Goal: Task Accomplishment & Management: Manage account settings

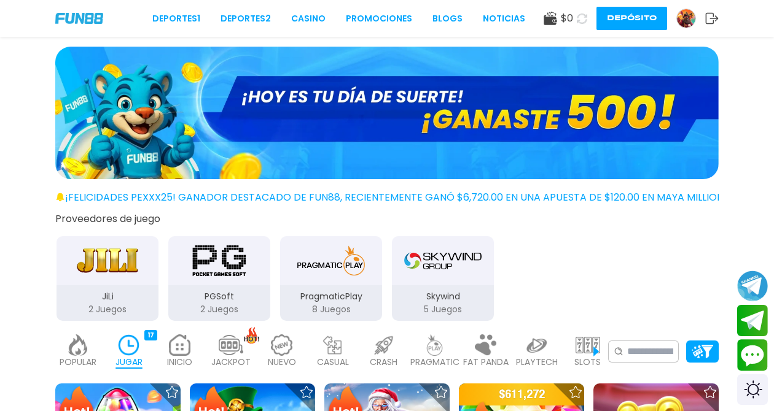
click at [555, 22] on use at bounding box center [549, 19] width 13 height 14
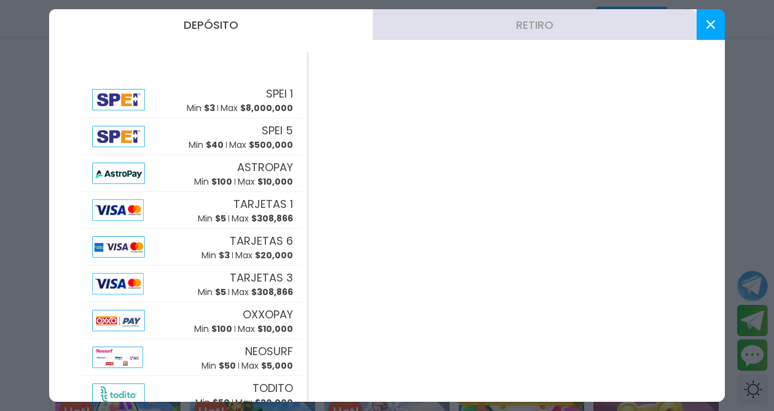
click at [709, 15] on button at bounding box center [710, 24] width 28 height 31
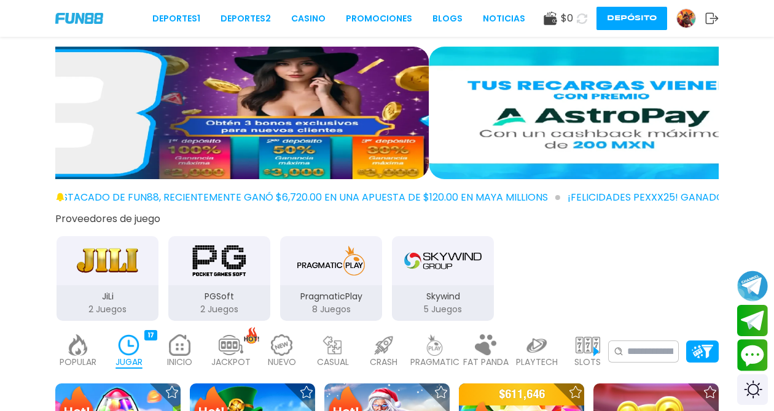
click at [689, 20] on img at bounding box center [686, 18] width 18 height 18
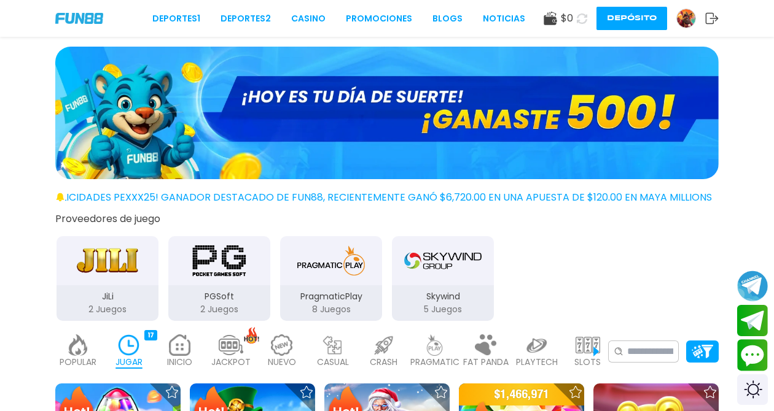
click at [586, 23] on use at bounding box center [582, 18] width 10 height 10
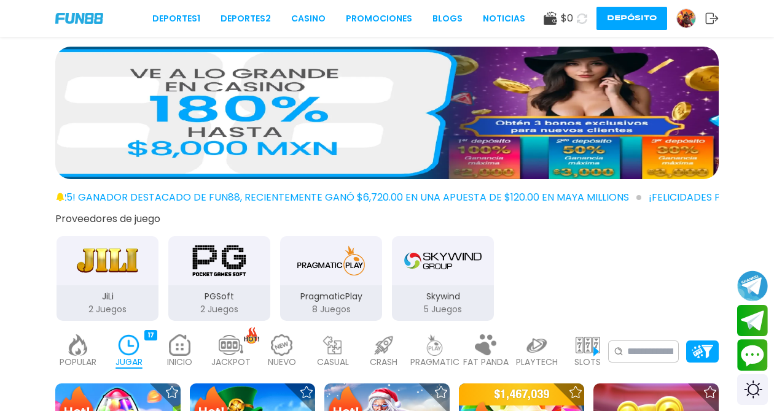
click at [586, 21] on icon at bounding box center [581, 18] width 11 height 11
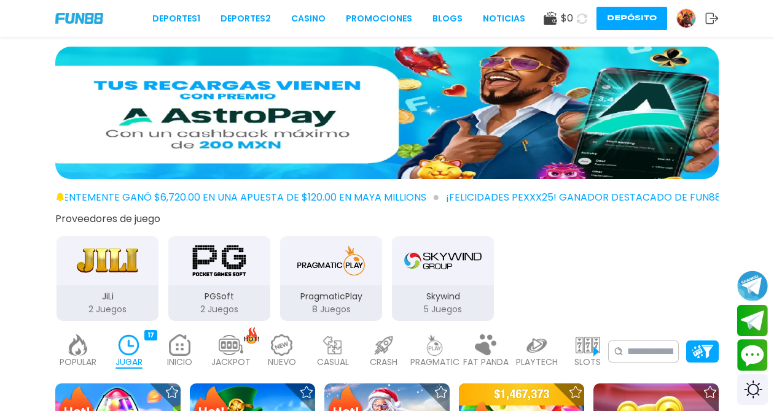
click at [683, 15] on img at bounding box center [686, 18] width 18 height 18
click at [690, 15] on img at bounding box center [686, 18] width 18 height 18
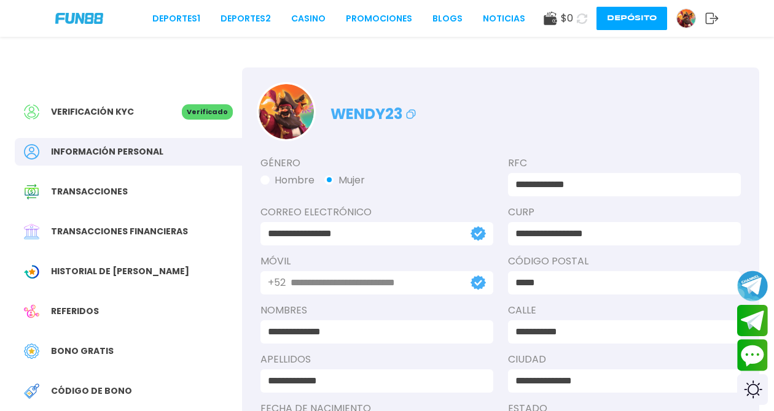
click at [548, 24] on use at bounding box center [549, 19] width 13 height 14
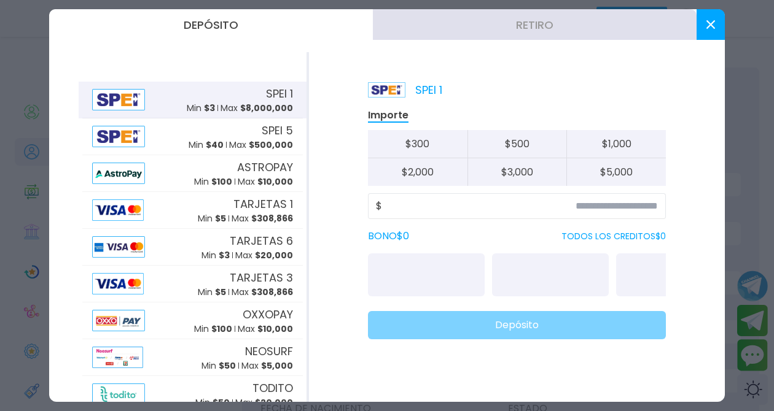
click at [706, 25] on button at bounding box center [710, 24] width 28 height 31
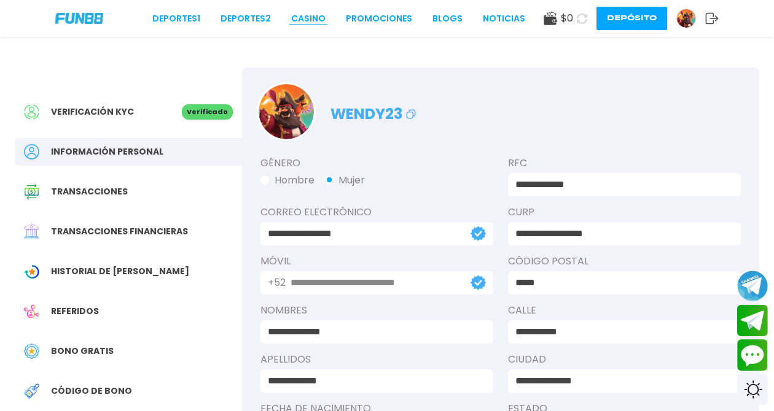
click at [314, 15] on link "CASINO" at bounding box center [308, 18] width 34 height 13
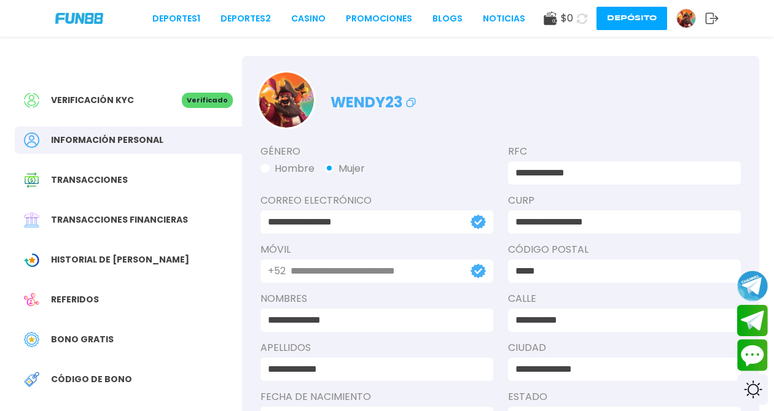
click at [80, 290] on div "Referidos" at bounding box center [128, 300] width 227 height 28
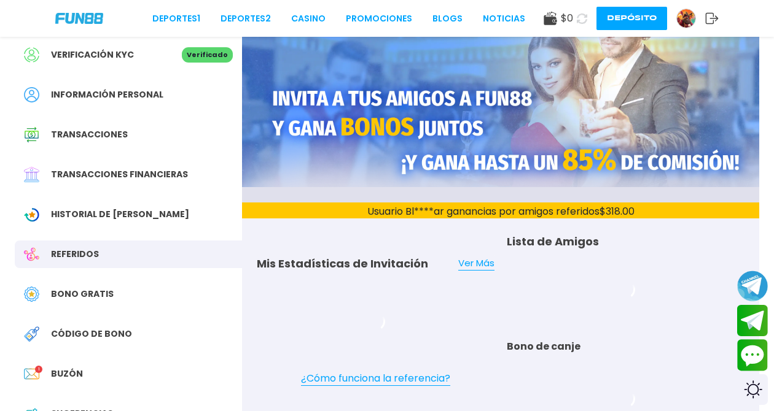
scroll to position [76, 0]
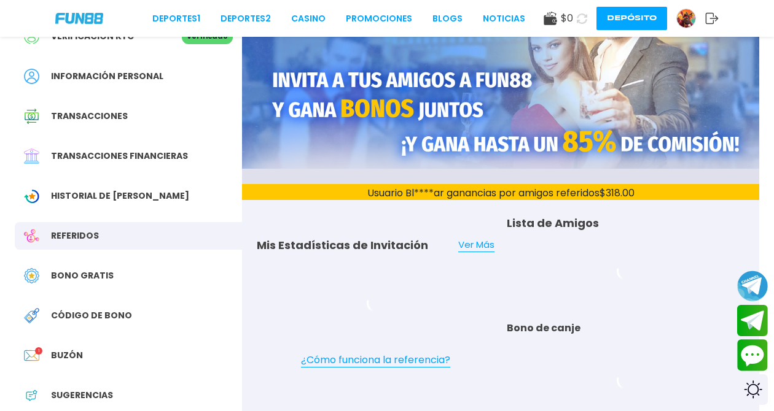
click at [74, 349] on span "Buzón" at bounding box center [67, 355] width 32 height 13
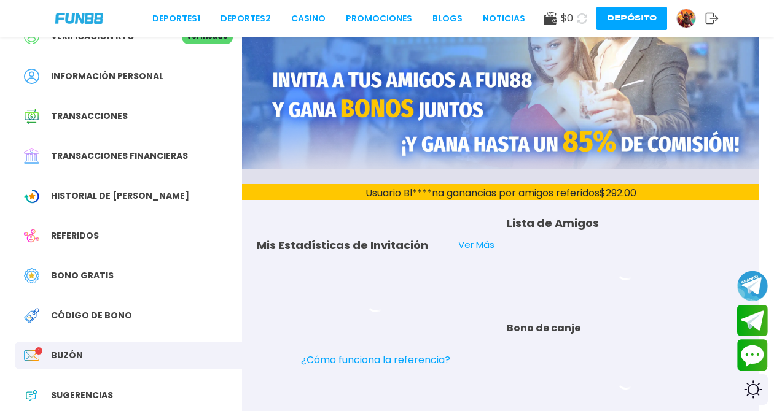
click at [74, 349] on span "Buzón" at bounding box center [67, 355] width 32 height 13
click at [51, 349] on span "Buzón" at bounding box center [67, 355] width 32 height 13
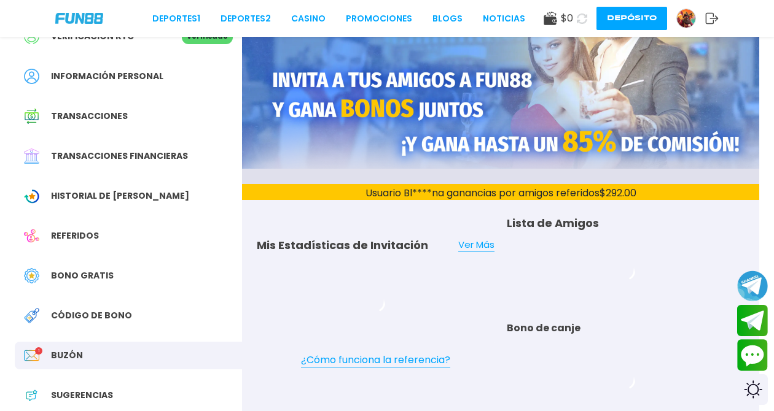
click at [51, 349] on span "Buzón" at bounding box center [67, 355] width 32 height 13
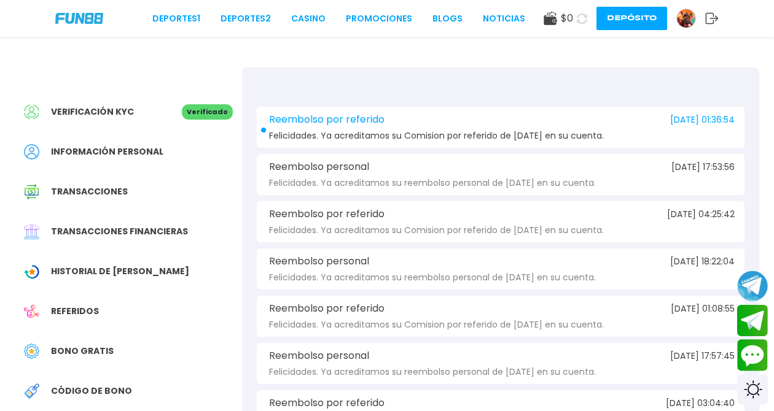
click at [472, 125] on div "Reembolso por referido [DATE] 01:36:54 Felicidades. Ya acreditamos su Comision …" at bounding box center [501, 127] width 488 height 41
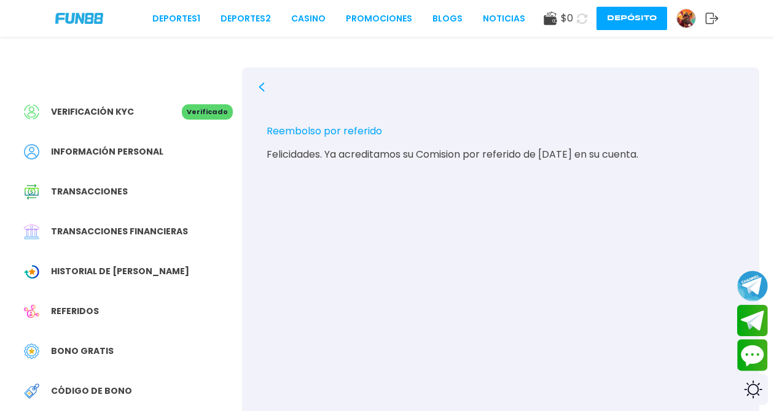
click at [697, 141] on div "Reembolso por referido [DATE] 01:36:54 Felicidades. Ya acreditamos su Comision …" at bounding box center [501, 142] width 488 height 51
drag, startPoint x: 695, startPoint y: 134, endPoint x: 491, endPoint y: 88, distance: 209.6
click at [490, 90] on div "Reembolso por referido [DATE] 01:36:54 Felicidades. Ya acreditamos su Comision …" at bounding box center [500, 273] width 517 height 411
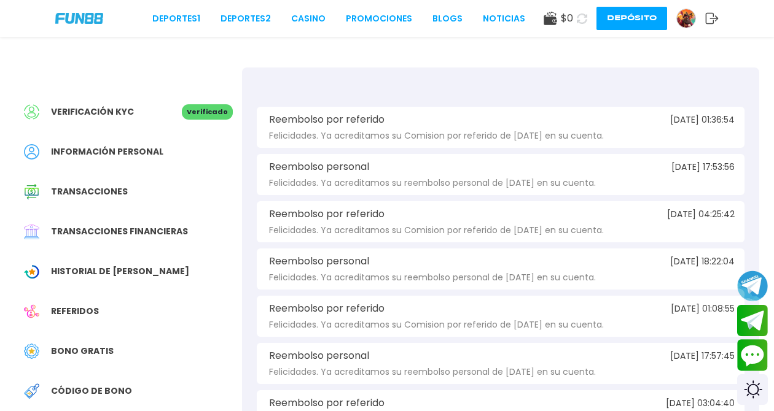
click at [477, 132] on span "Felicidades. Ya acreditamos su Comision por referido de [DATE] en su cuenta." at bounding box center [436, 135] width 335 height 9
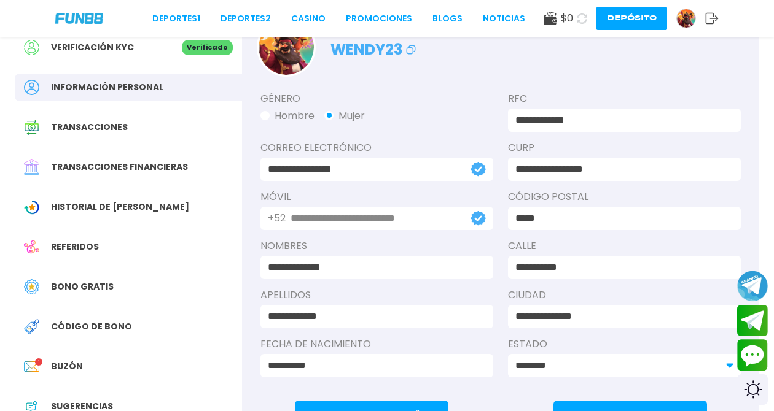
scroll to position [113, 0]
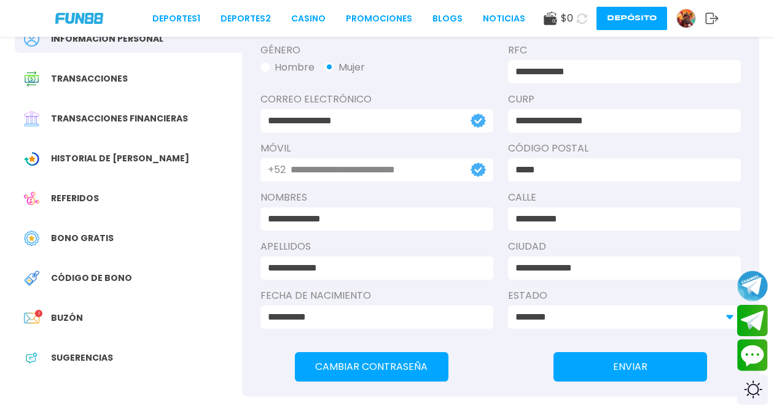
click at [83, 305] on div "Buzón 1" at bounding box center [128, 319] width 227 height 28
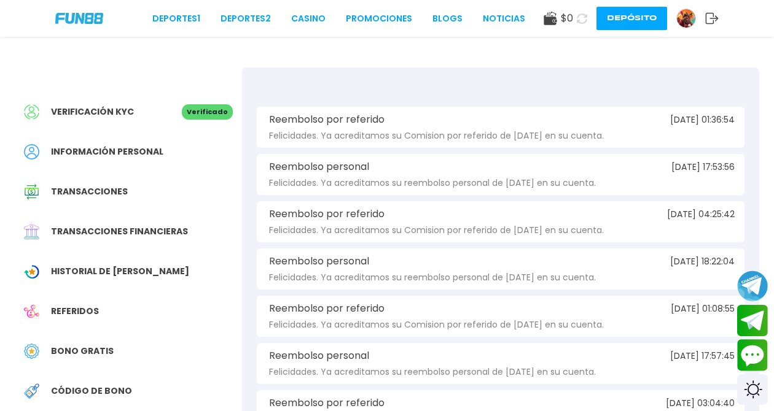
click at [502, 163] on div "Reembolso personal [DATE] 17:53:56" at bounding box center [501, 167] width 468 height 11
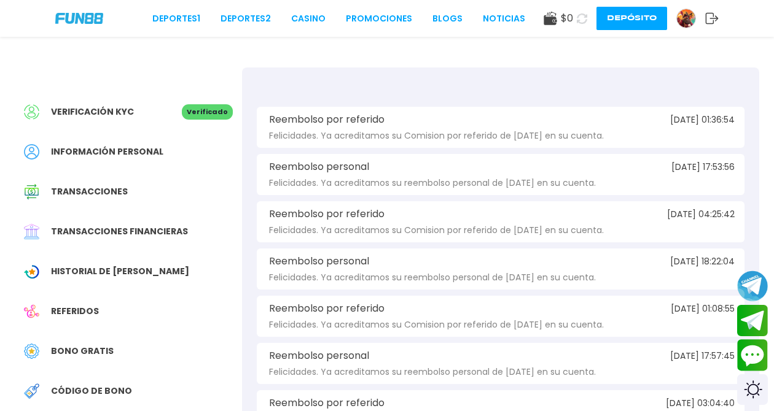
click at [618, 136] on div "Reembolso por referido [DATE] 01:36:54 Felicidades. Ya acreditamos su Comision …" at bounding box center [501, 127] width 488 height 41
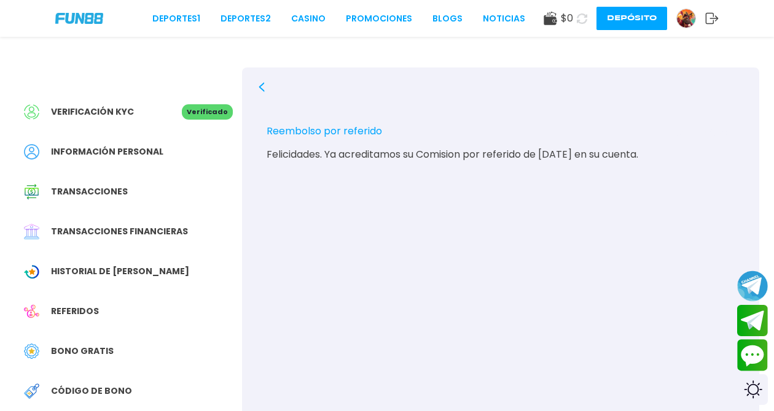
click at [352, 117] on div "Reembolso por referido [DATE] 01:36:54 Felicidades. Ya acreditamos su Comision …" at bounding box center [501, 142] width 488 height 51
click at [354, 125] on div "Reembolso por referido" at bounding box center [324, 131] width 115 height 15
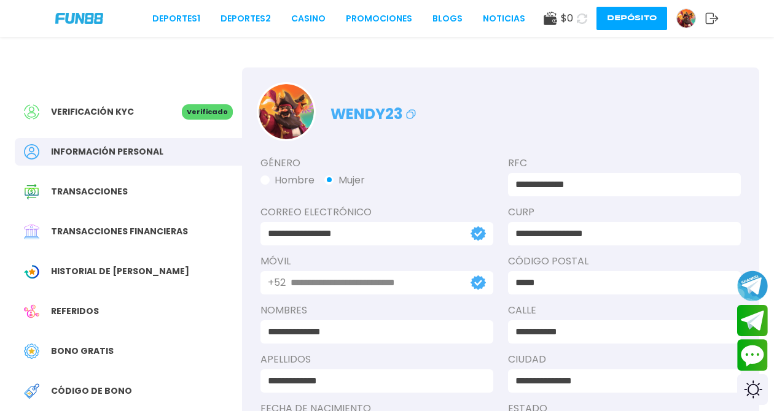
click at [712, 14] on icon at bounding box center [712, 18] width 14 height 12
click at [712, 16] on icon at bounding box center [712, 18] width 14 height 12
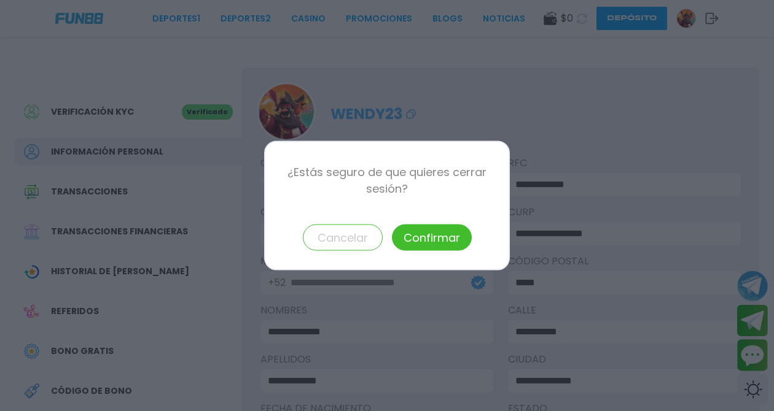
click at [456, 225] on button "Confirmar" at bounding box center [432, 238] width 80 height 26
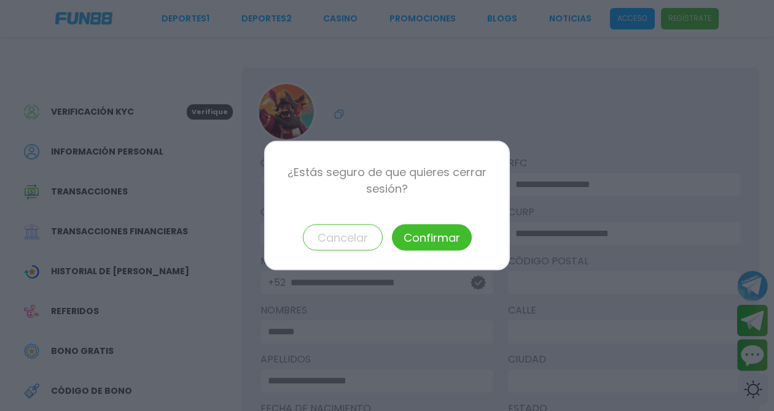
click at [452, 235] on button "Confirmar" at bounding box center [432, 238] width 80 height 26
click at [451, 234] on button "Confirmar" at bounding box center [432, 238] width 80 height 26
click at [451, 229] on button "Confirmar" at bounding box center [432, 238] width 80 height 26
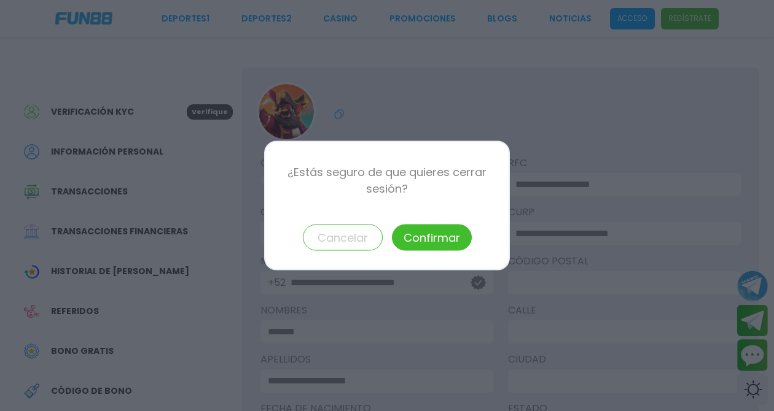
click at [451, 229] on button "Confirmar" at bounding box center [432, 238] width 80 height 26
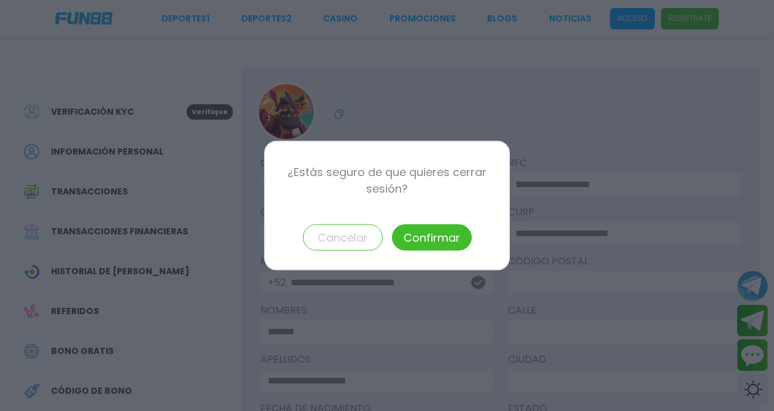
click at [451, 229] on button "Confirmar" at bounding box center [432, 238] width 80 height 26
click at [450, 222] on div "¿Estás seguro de que quieres cerrar sesión? Cancelar Confirmar" at bounding box center [387, 206] width 246 height 130
click at [449, 220] on div "¿Estás seguro de que quieres cerrar sesión? Cancelar Confirmar" at bounding box center [387, 206] width 246 height 130
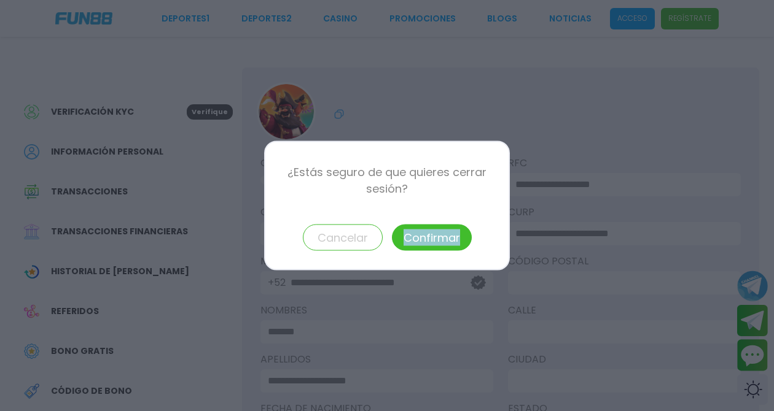
click at [449, 220] on div "¿Estás seguro de que quieres cerrar sesión? Cancelar Confirmar" at bounding box center [387, 206] width 246 height 130
click at [445, 235] on button "Confirmar" at bounding box center [432, 238] width 80 height 26
click at [298, 244] on div "Cancelar Confirmar" at bounding box center [387, 238] width 219 height 26
click at [349, 243] on button "Cancelar" at bounding box center [343, 238] width 80 height 26
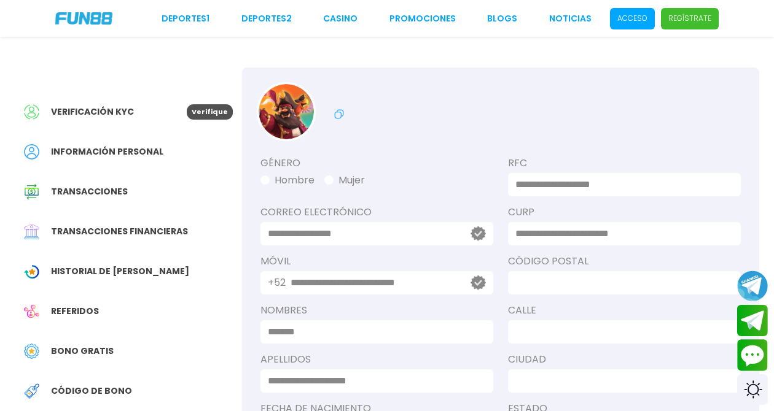
click at [635, 16] on p "Acceso" at bounding box center [632, 18] width 30 height 11
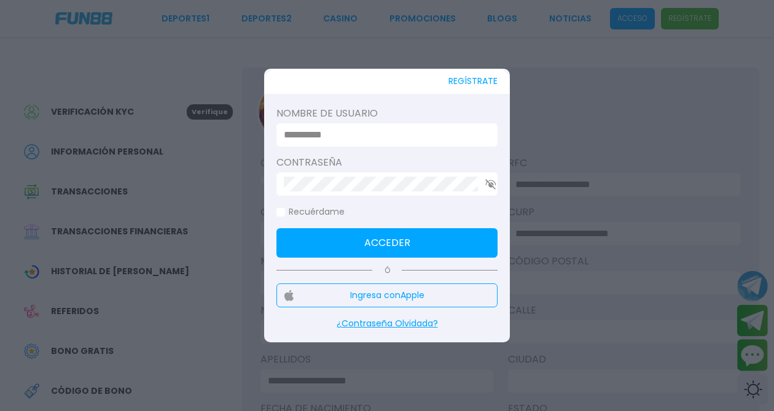
click at [427, 136] on input at bounding box center [383, 135] width 199 height 15
type input "********"
click at [372, 177] on div at bounding box center [386, 184] width 221 height 23
click button "Acceder" at bounding box center [386, 242] width 221 height 29
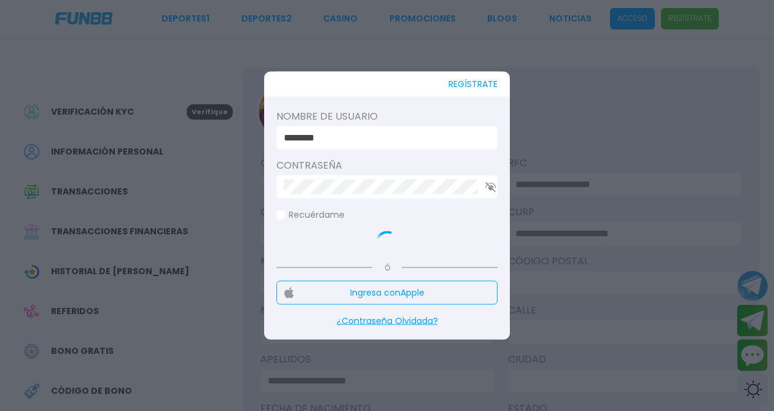
click at [487, 189] on use "button" at bounding box center [490, 187] width 10 height 10
click at [663, 102] on div at bounding box center [387, 205] width 774 height 411
click at [663, 102] on div at bounding box center [500, 105] width 517 height 74
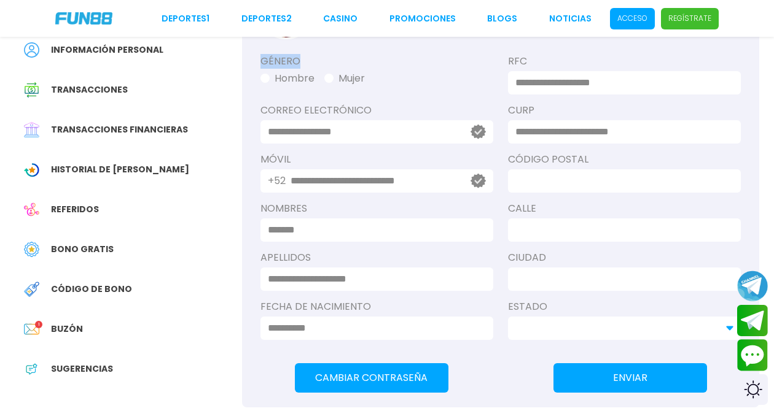
scroll to position [57, 0]
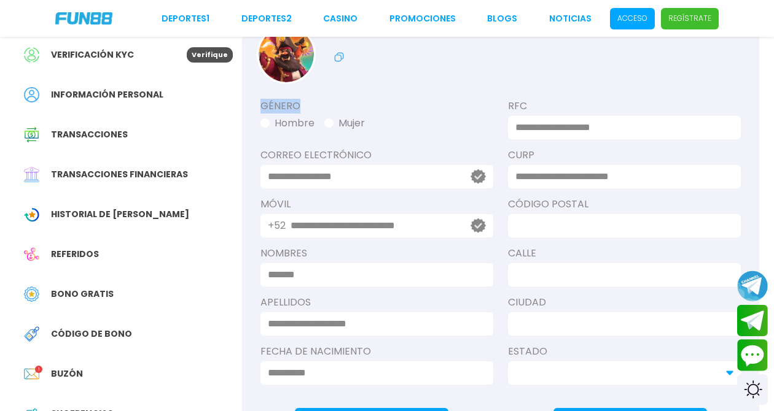
click at [655, 8] on span "Acceso" at bounding box center [632, 18] width 45 height 21
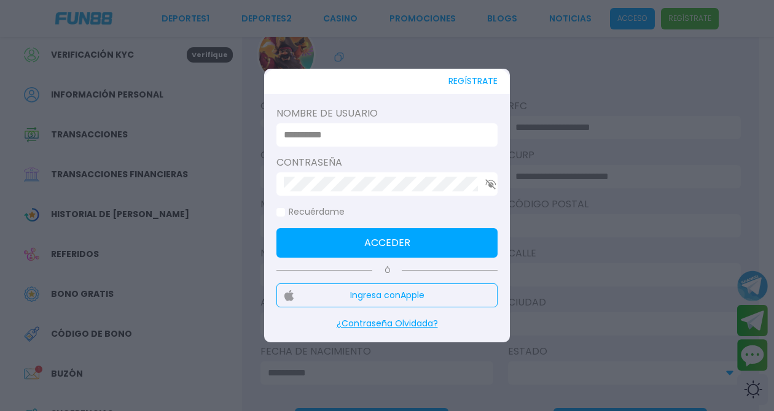
click at [389, 139] on input at bounding box center [383, 135] width 199 height 15
type input "********"
click at [376, 243] on button "Acceder" at bounding box center [386, 242] width 221 height 29
